Goal: Find specific page/section: Find specific page/section

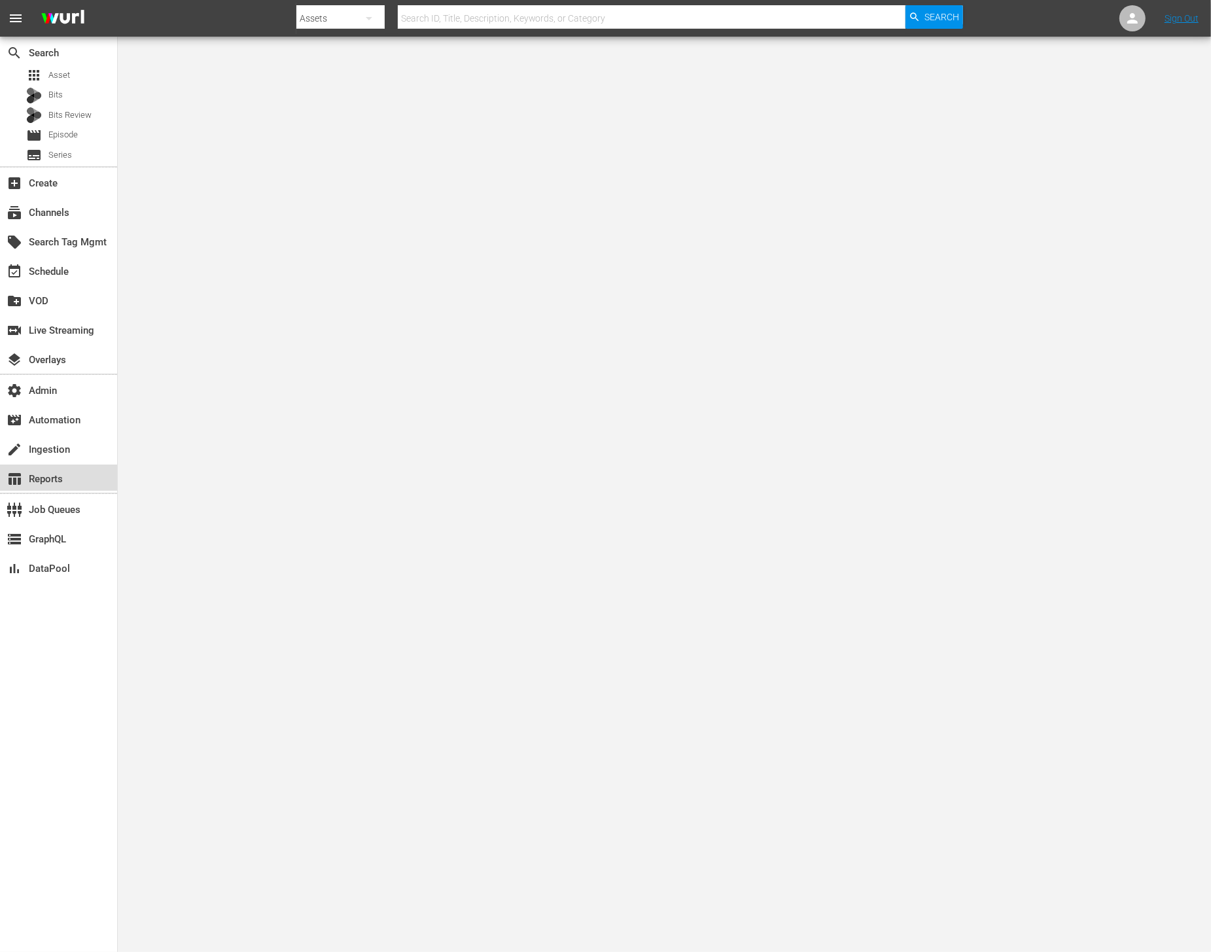
click at [87, 482] on div "table_chart Reports" at bounding box center [58, 477] width 117 height 26
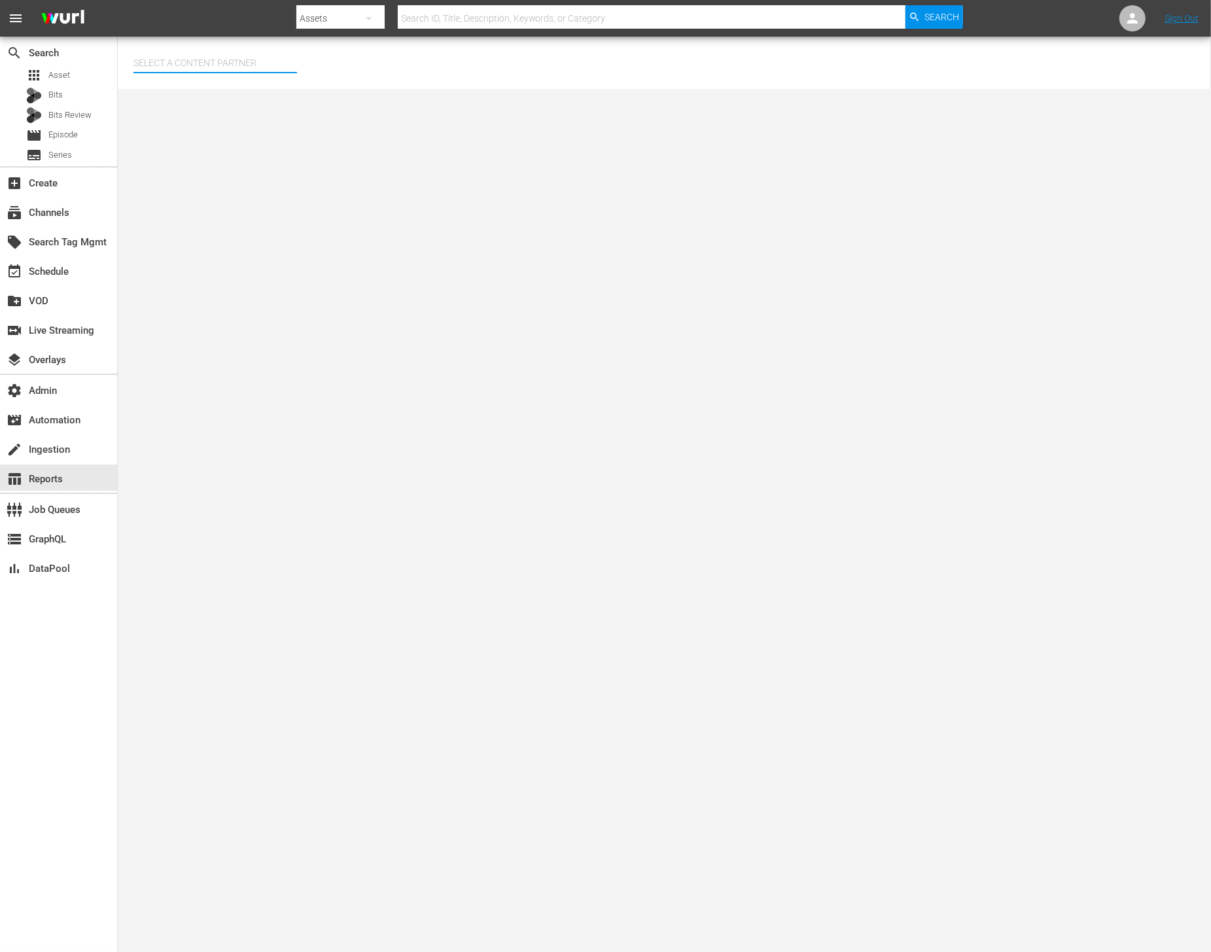
click at [201, 67] on input "text" at bounding box center [215, 62] width 164 height 31
type input "r"
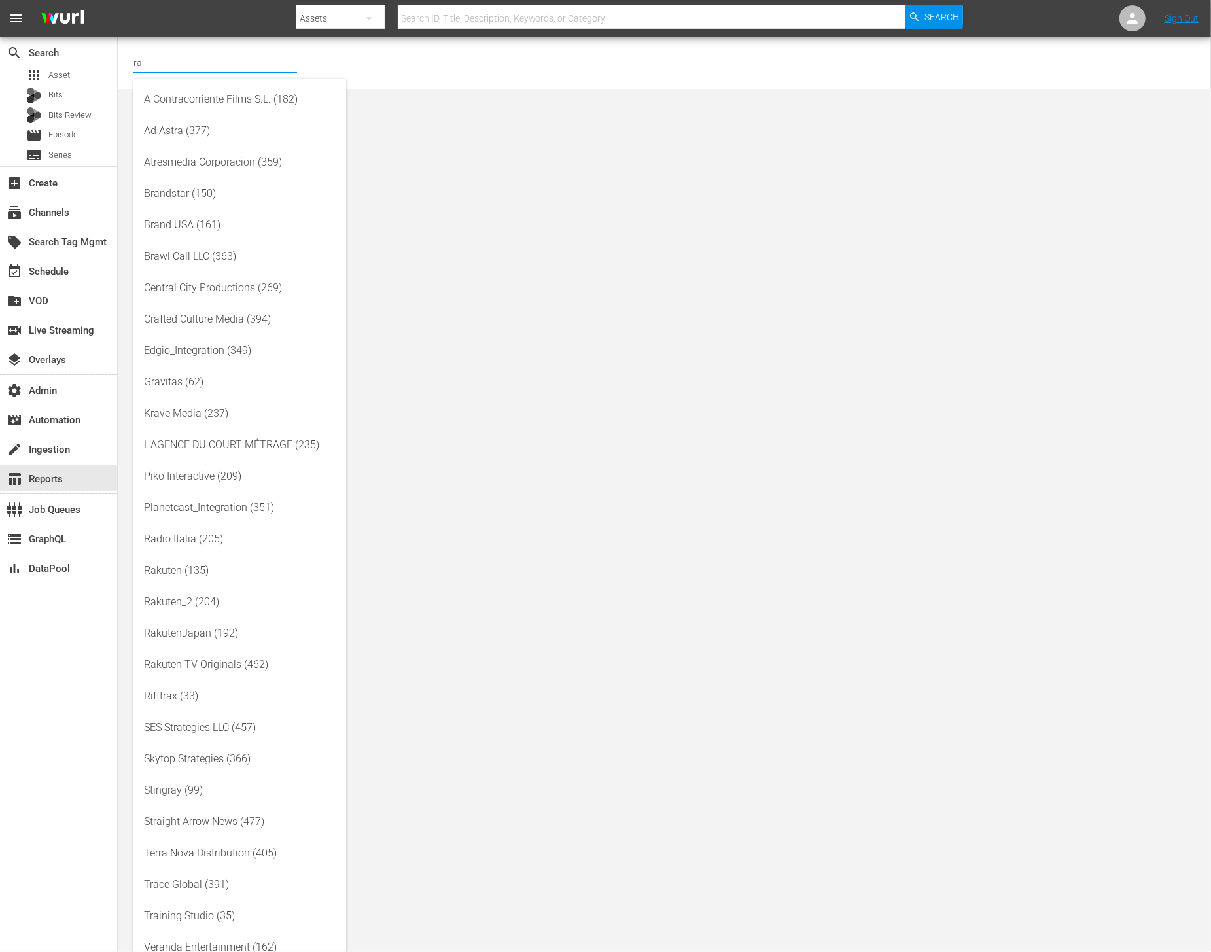
type input "r"
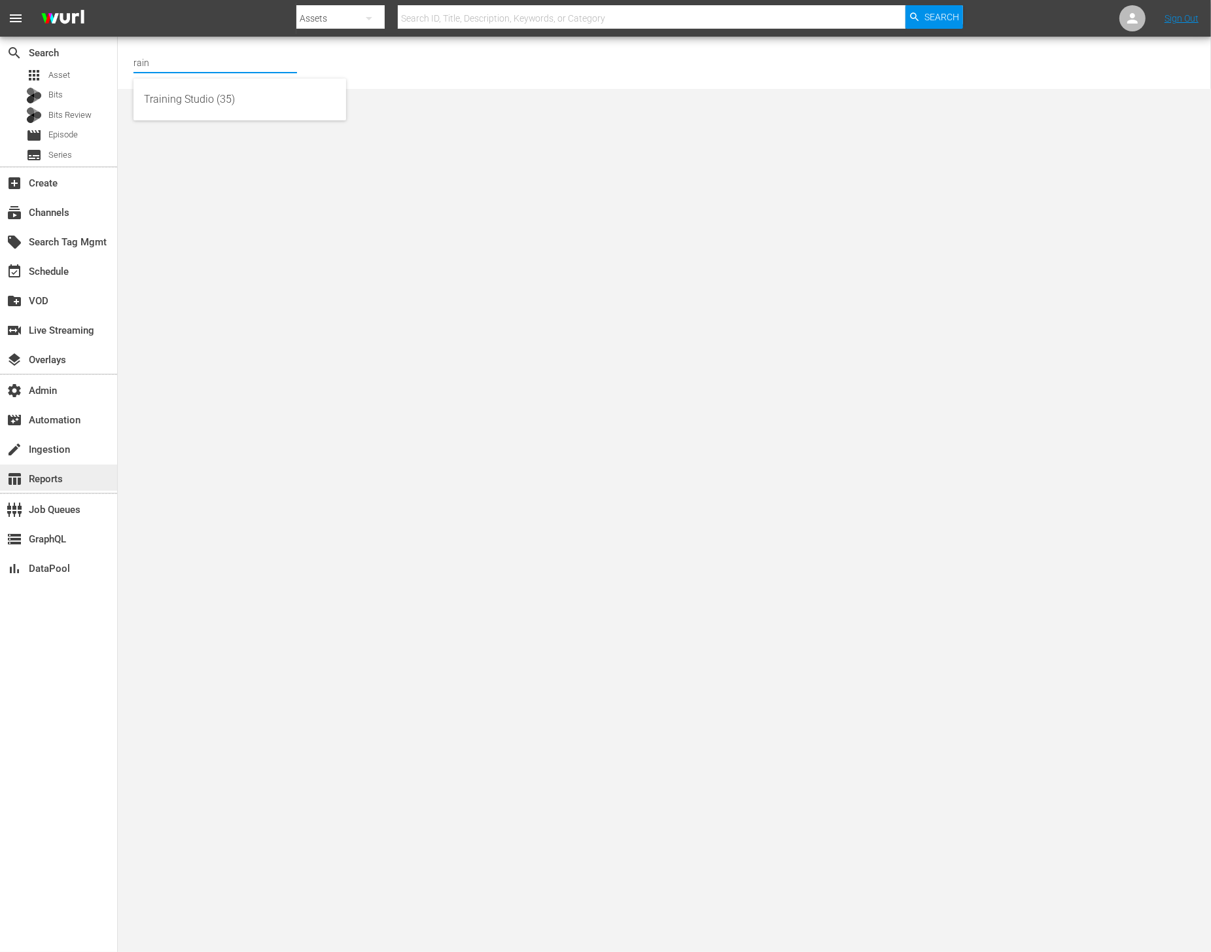
click at [86, 466] on div "table_chart Reports" at bounding box center [58, 477] width 117 height 26
click at [192, 66] on input "rain" at bounding box center [215, 62] width 164 height 31
click at [190, 103] on div "AMC Networks (138)" at bounding box center [240, 99] width 192 height 31
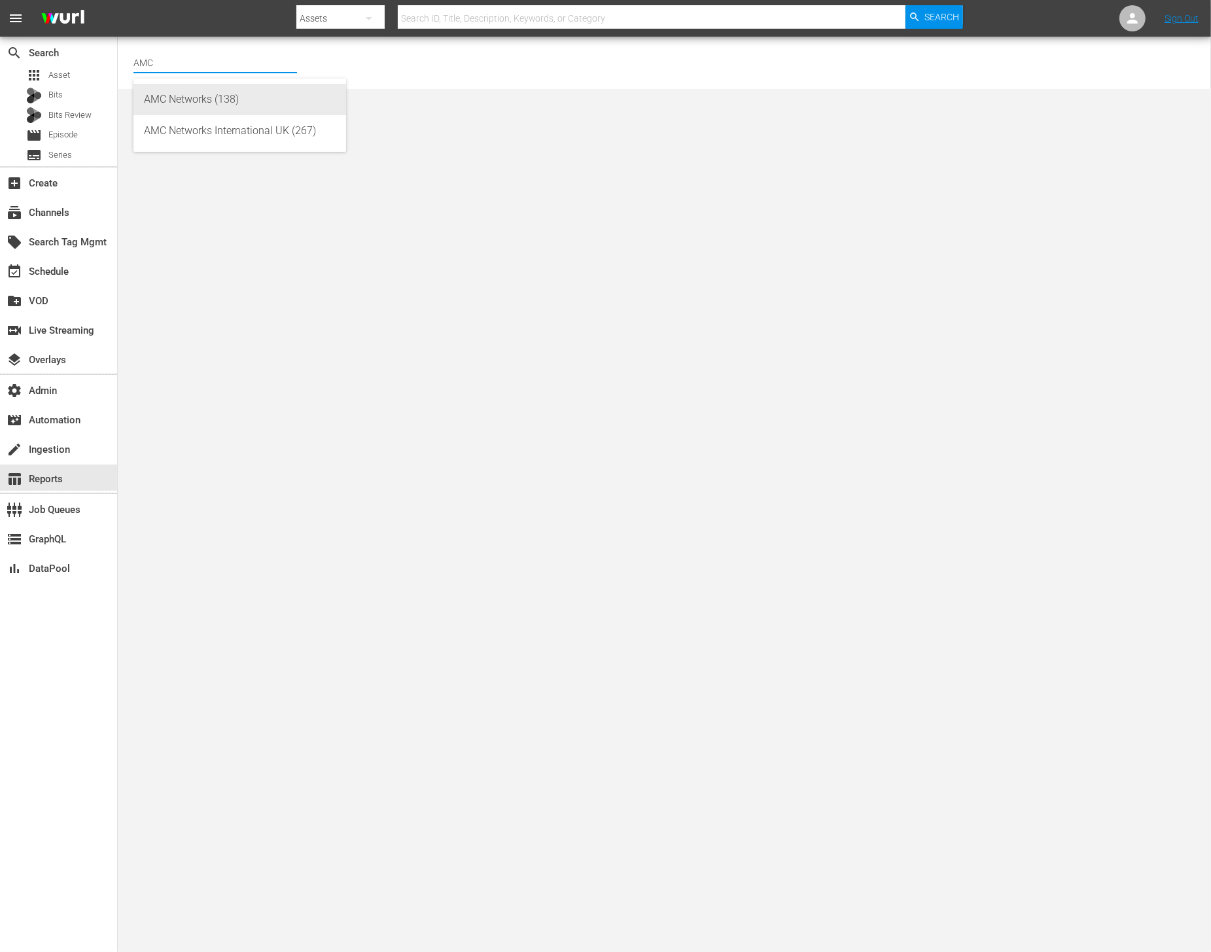
type input "AMC Networks (138)"
